Goal: Information Seeking & Learning: Find specific fact

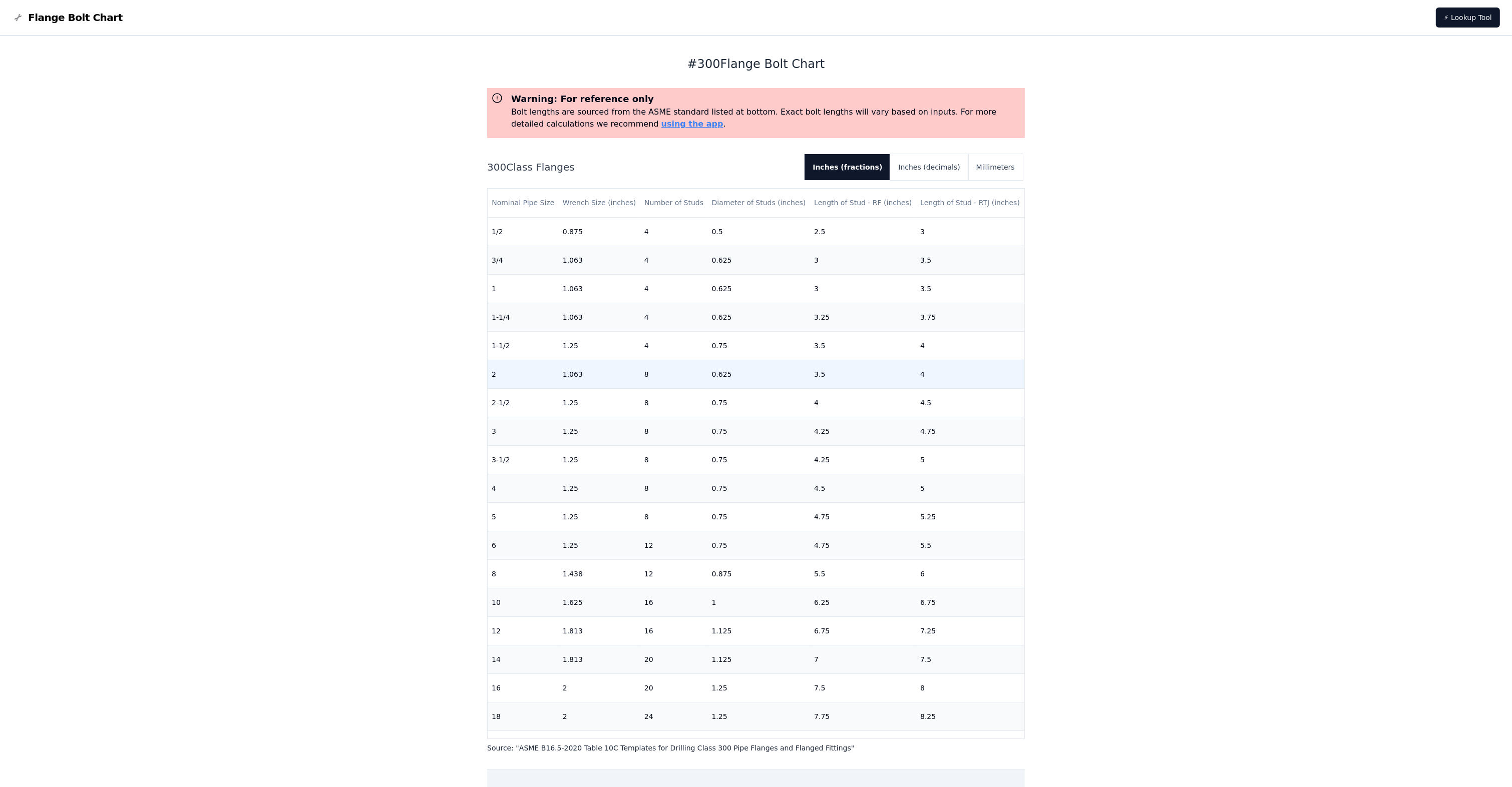
click at [712, 377] on td "0.625" at bounding box center [759, 374] width 103 height 29
click at [71, 13] on span "Flange Bolt Chart" at bounding box center [75, 17] width 94 height 14
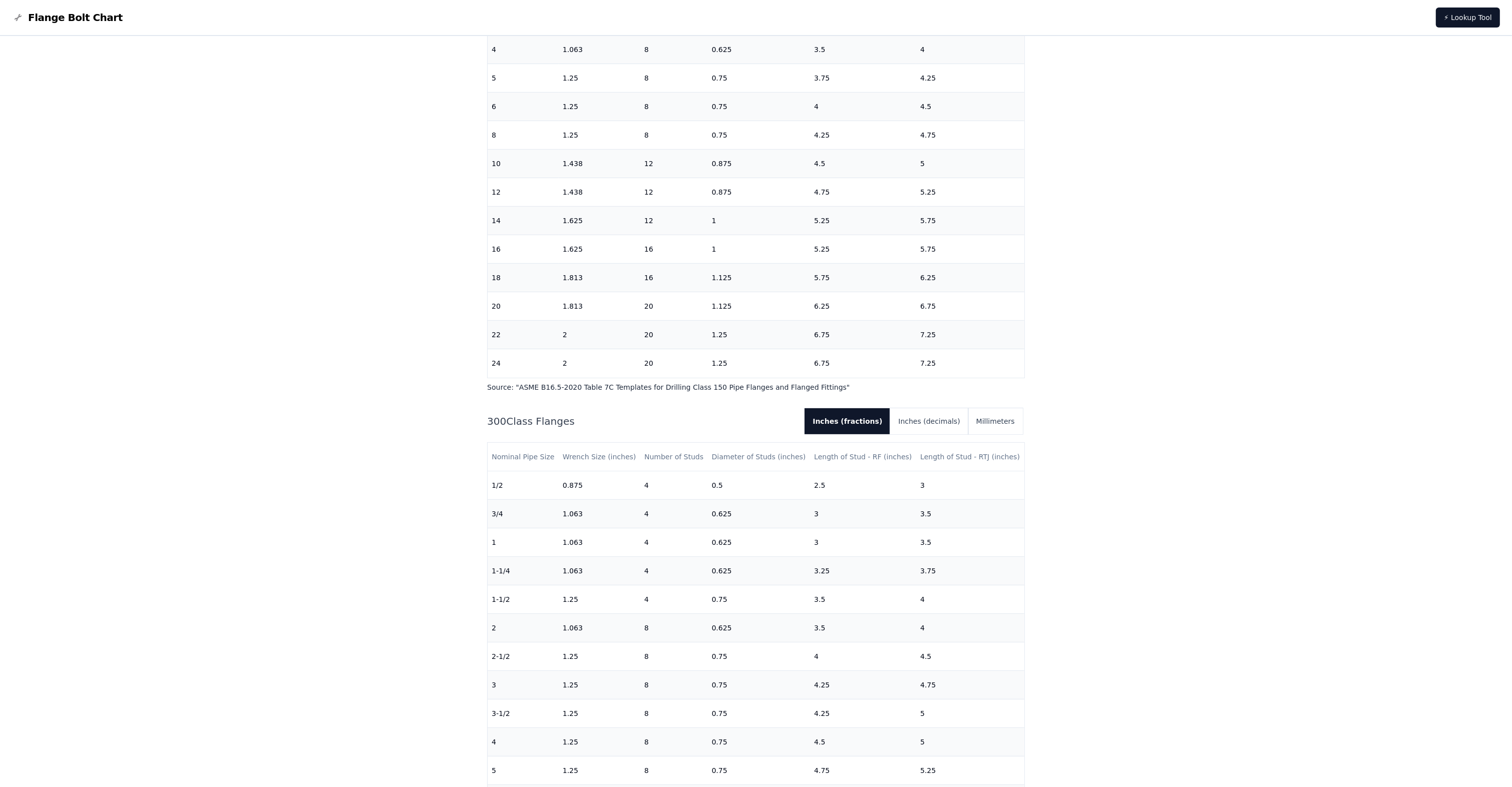
scroll to position [695, 0]
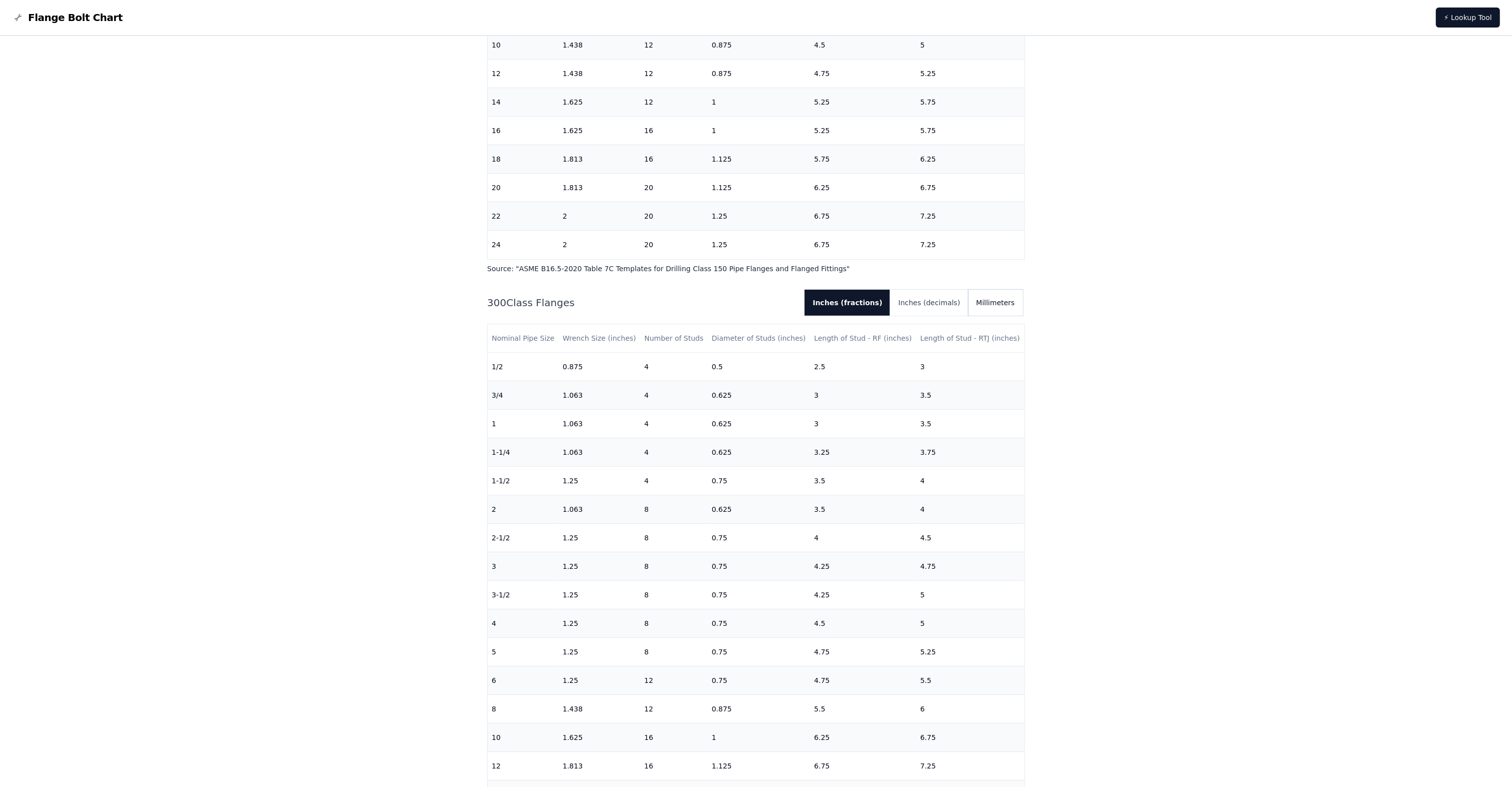
click at [1000, 300] on button "Millimeters" at bounding box center [995, 302] width 55 height 26
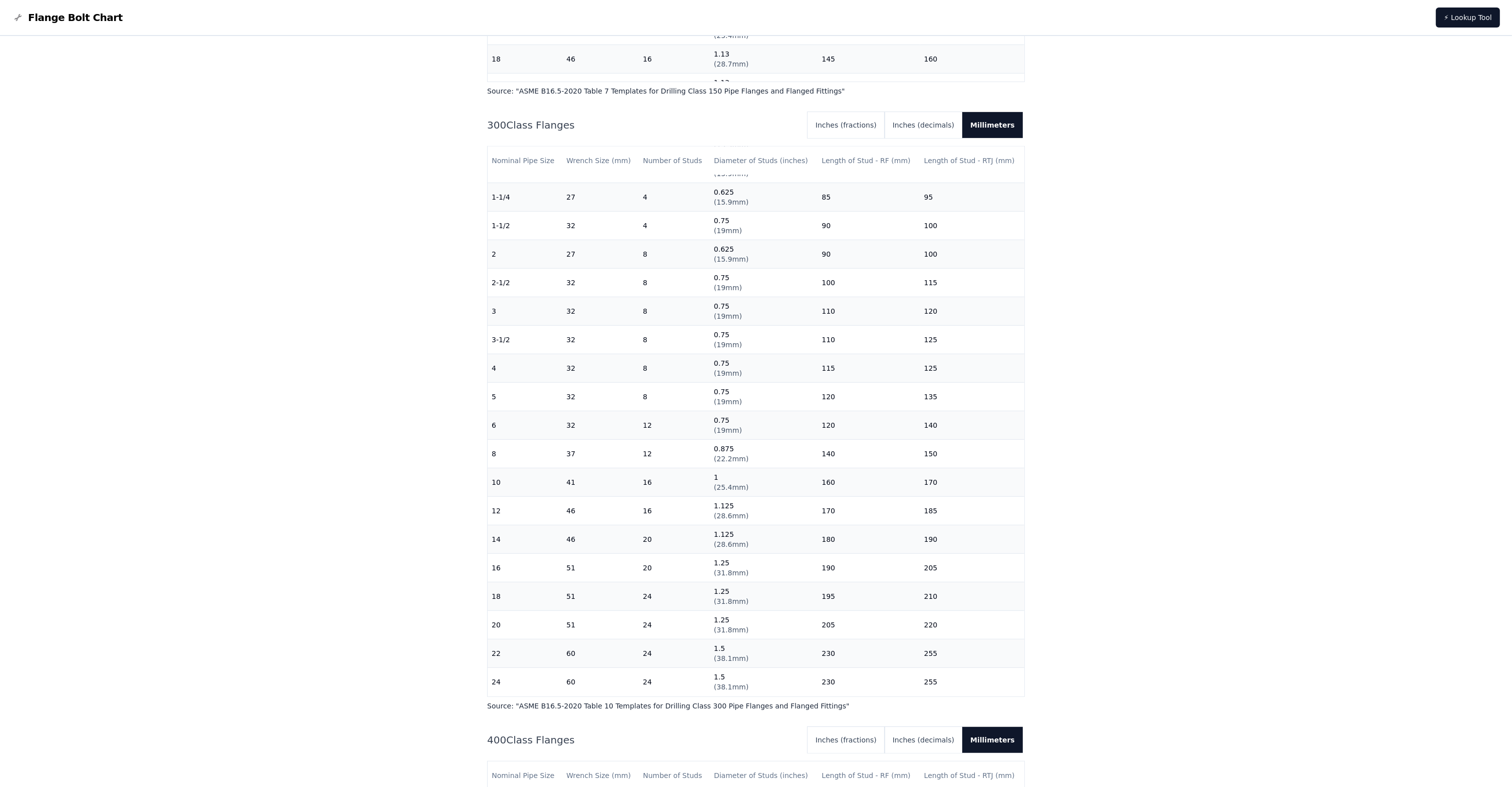
scroll to position [993, 0]
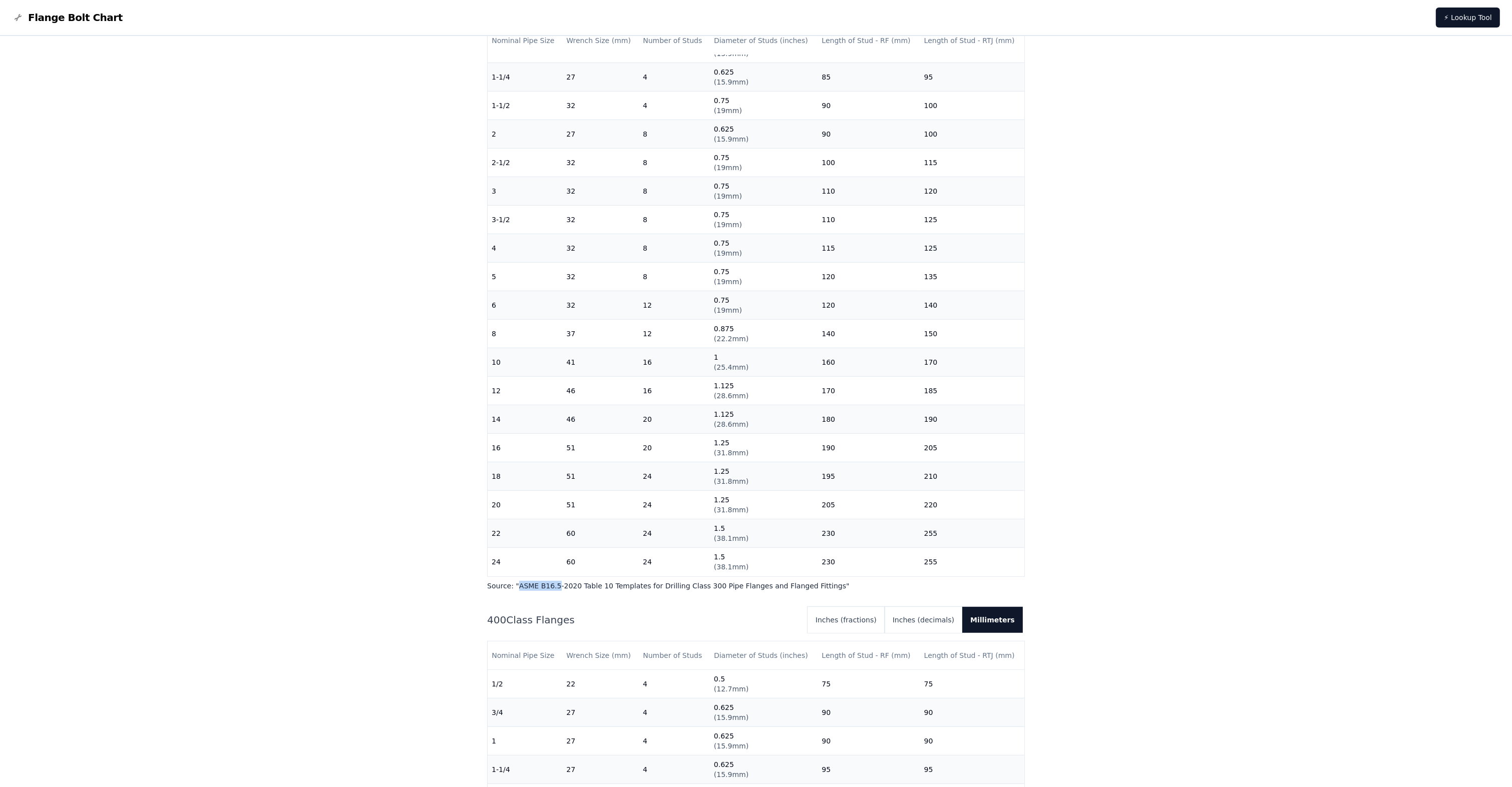
drag, startPoint x: 515, startPoint y: 589, endPoint x: 551, endPoint y: 590, distance: 36.0
click at [551, 590] on p "Source: " ASME B16.5-2020 Table 10 Templates for Drilling Class 300 Pipe Flange…" at bounding box center [756, 586] width 538 height 10
copy p "ASME B16.5"
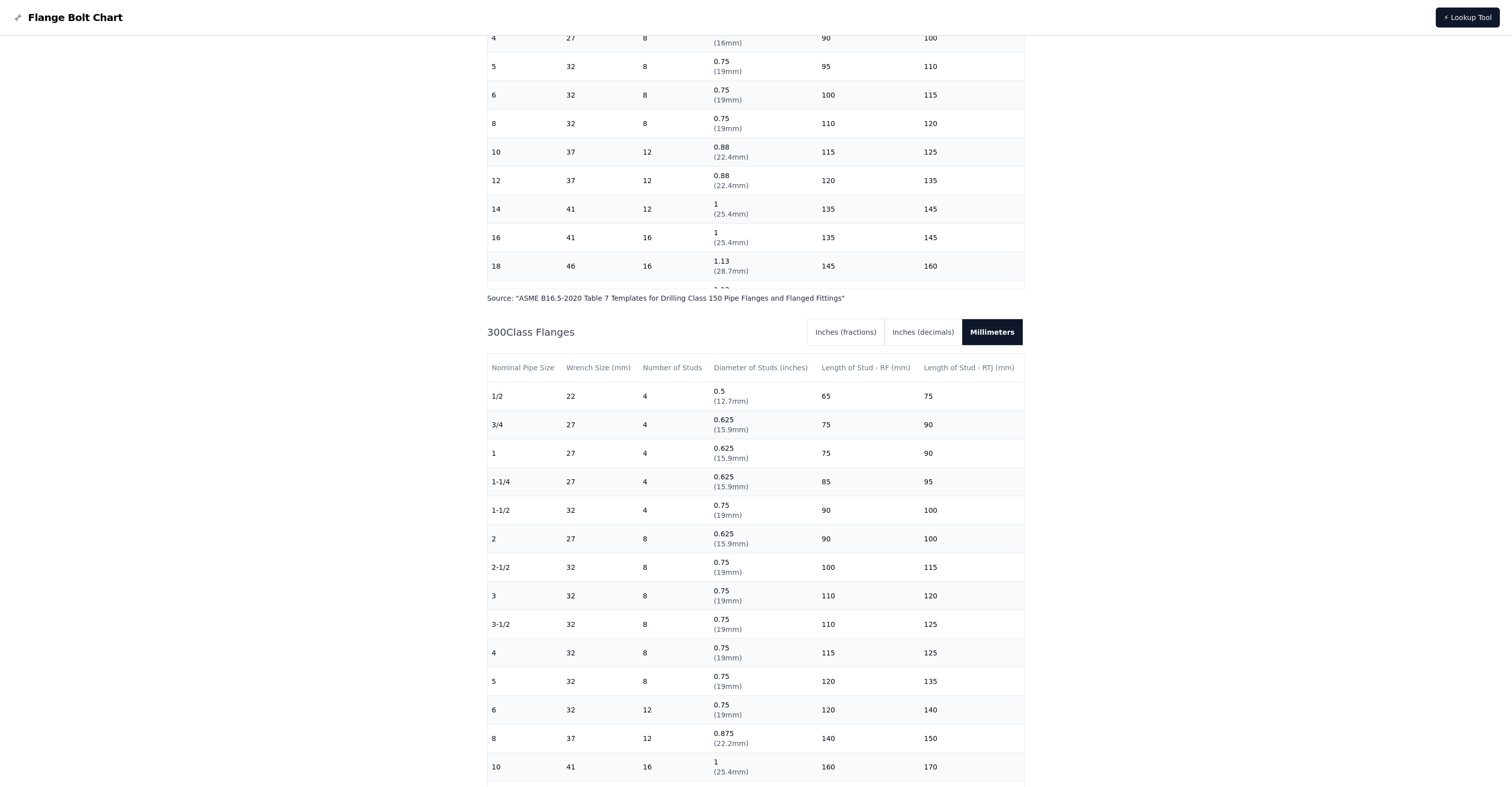
scroll to position [695, 0]
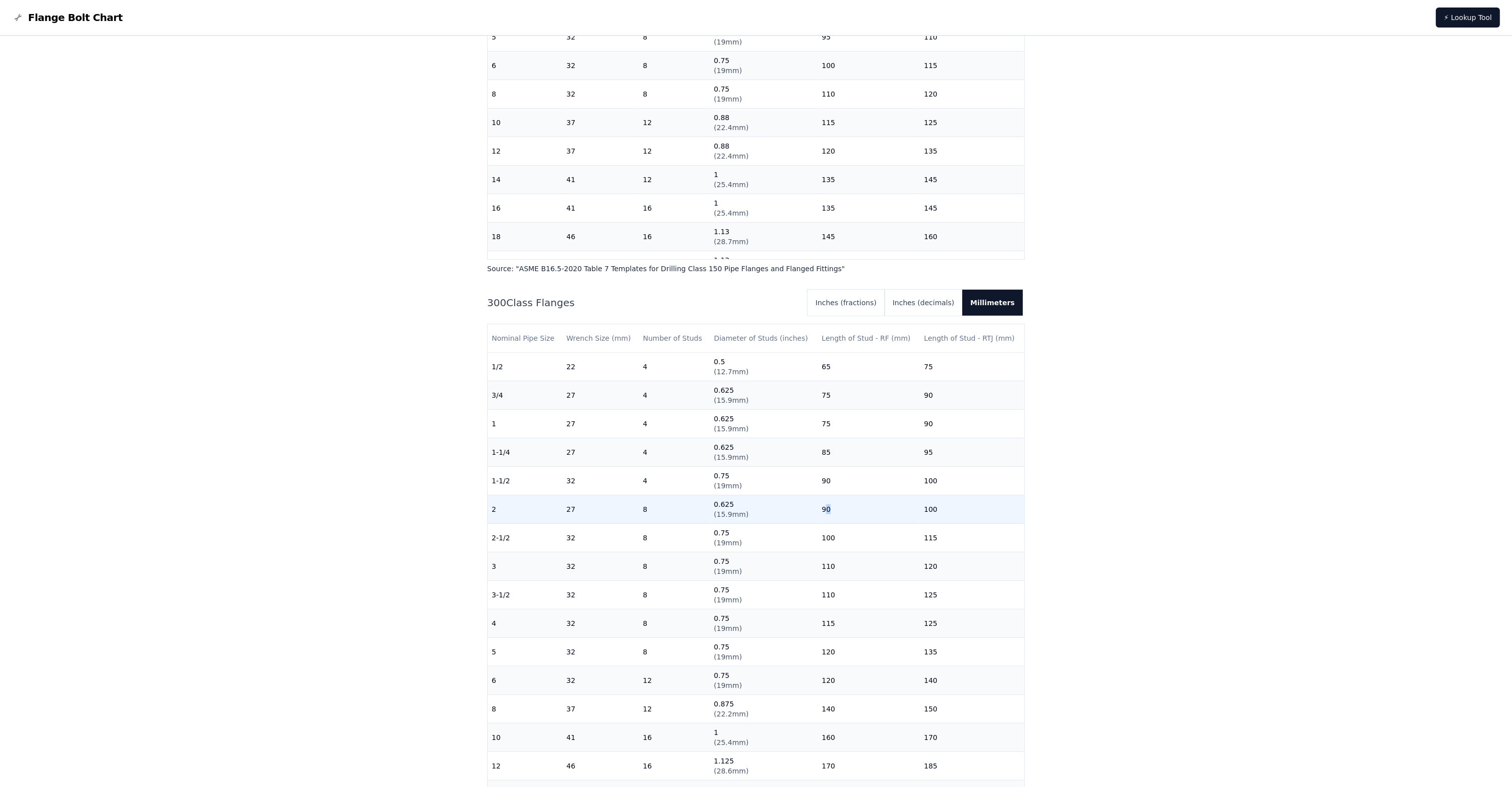
click at [821, 508] on td "90" at bounding box center [869, 509] width 102 height 29
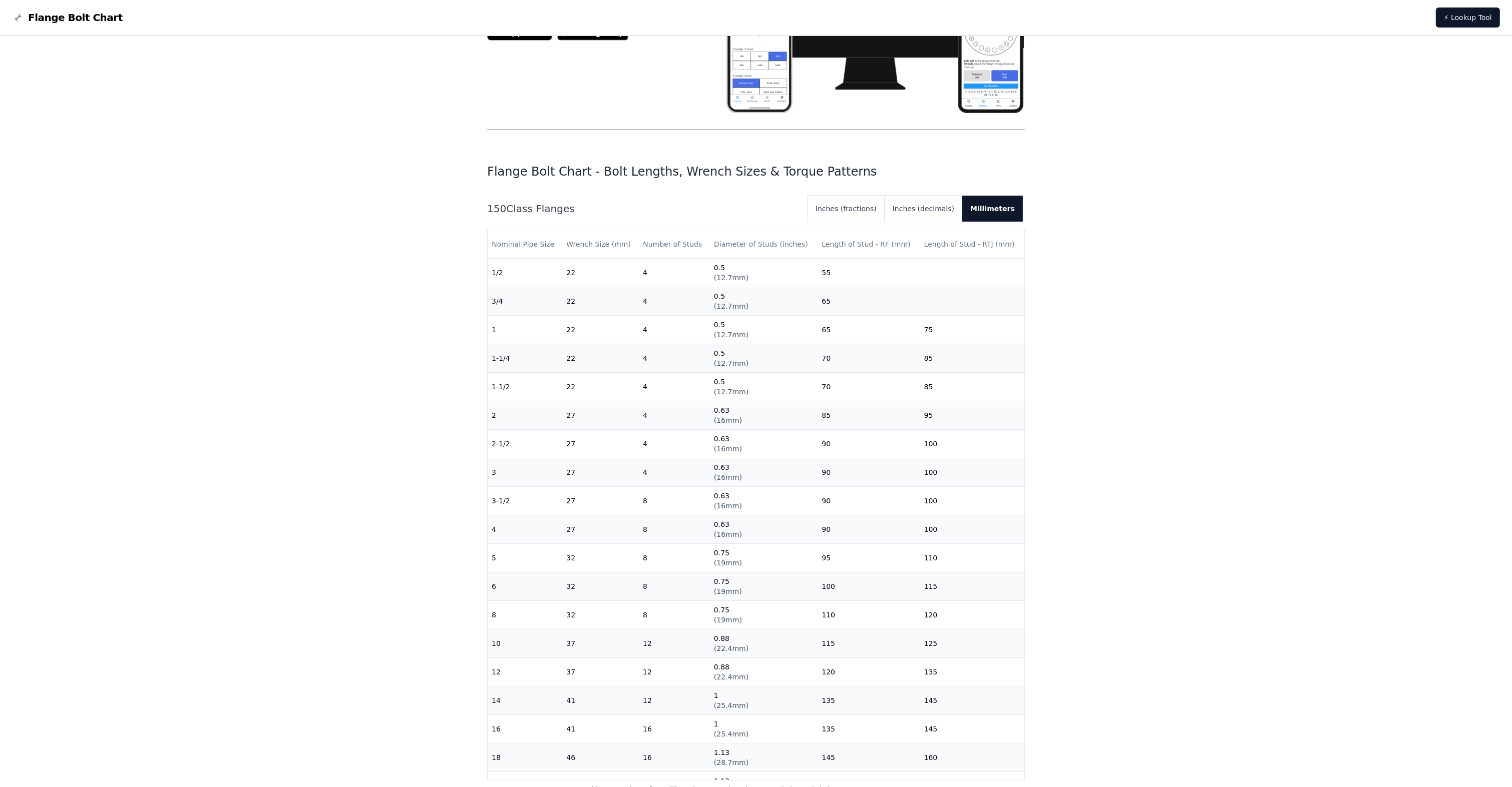
scroll to position [0, 0]
